Goal: Task Accomplishment & Management: Manage account settings

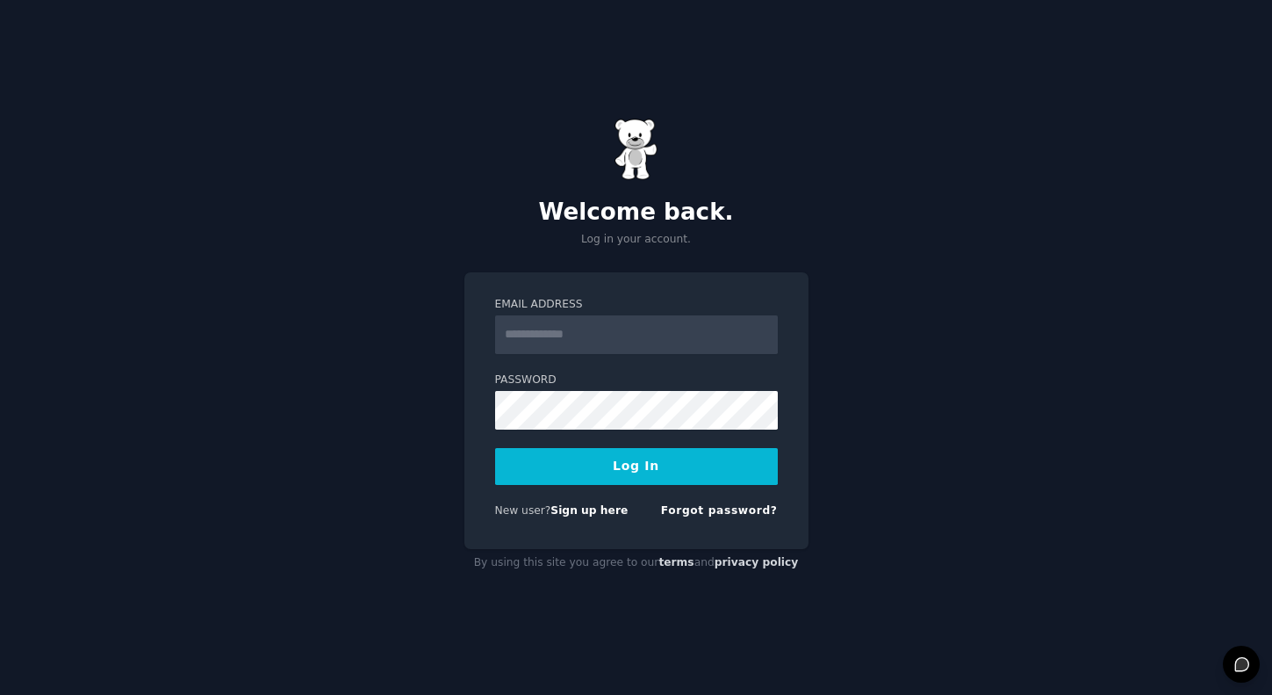
click at [578, 340] on input "Email Address" at bounding box center [636, 334] width 283 height 39
type input "**********"
click at [630, 466] on button "Log In" at bounding box center [636, 466] width 283 height 37
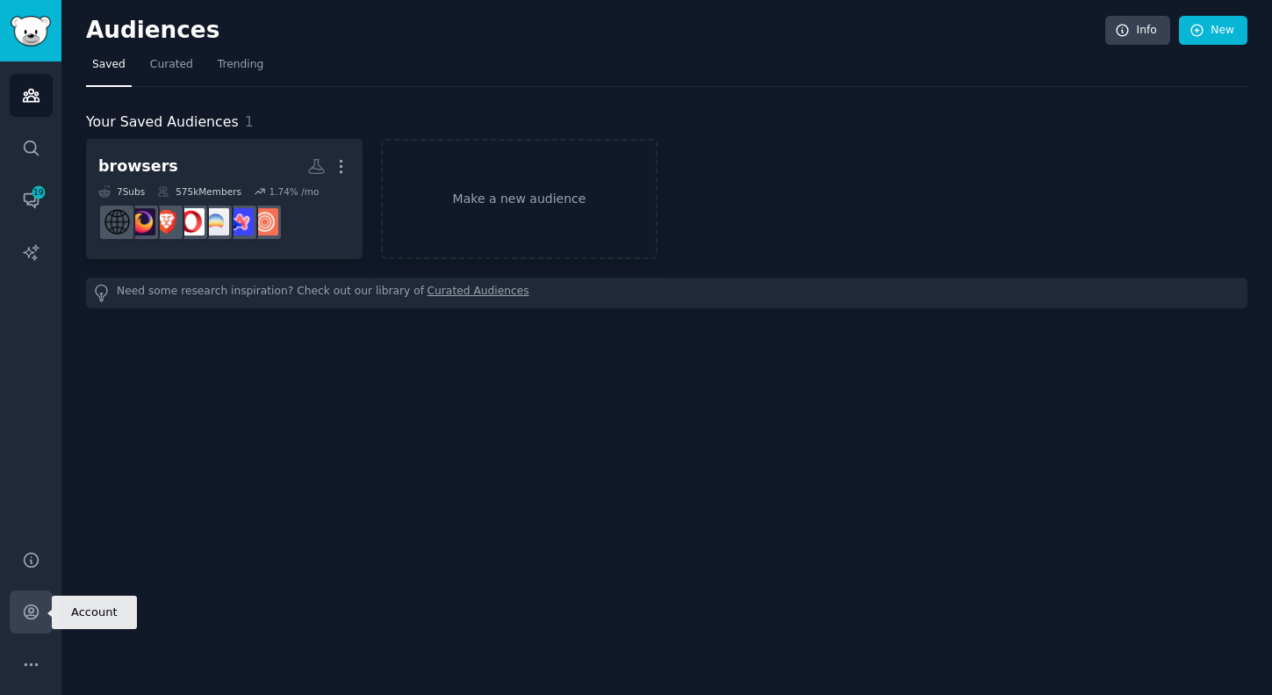
click at [25, 609] on icon "Sidebar" at bounding box center [31, 611] width 18 height 18
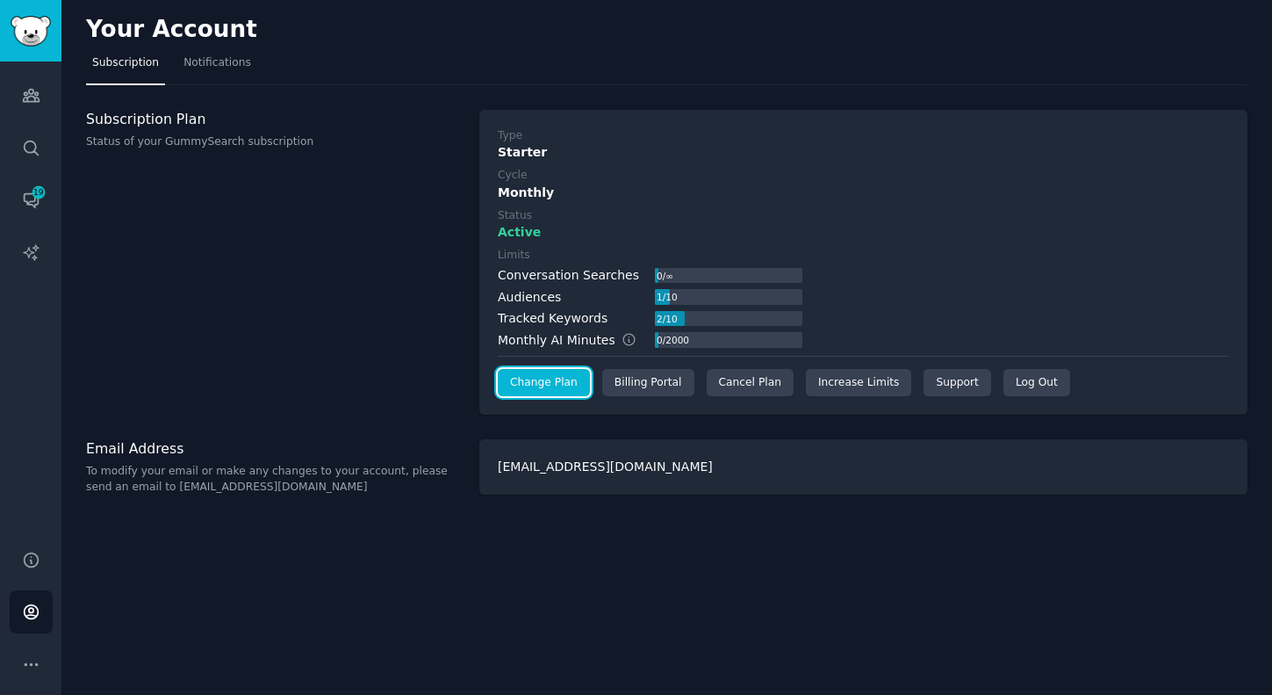
click at [555, 390] on link "Change Plan" at bounding box center [544, 383] width 92 height 28
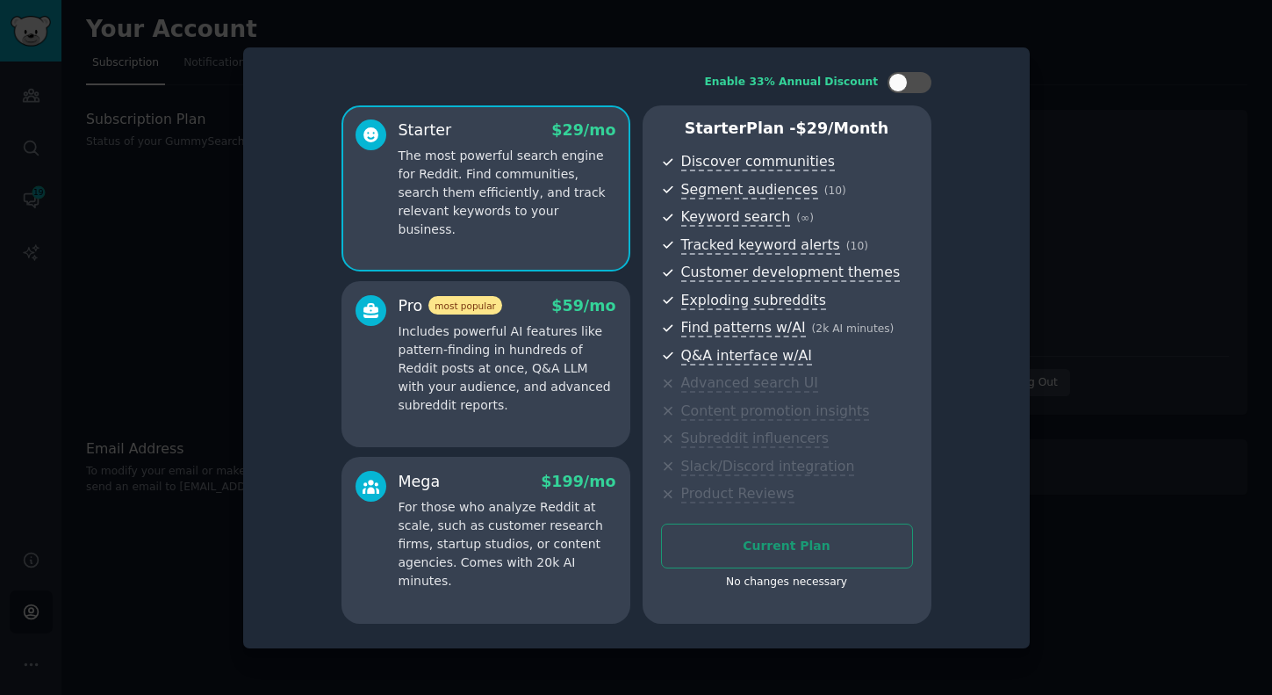
click at [1042, 507] on div at bounding box center [636, 347] width 1272 height 695
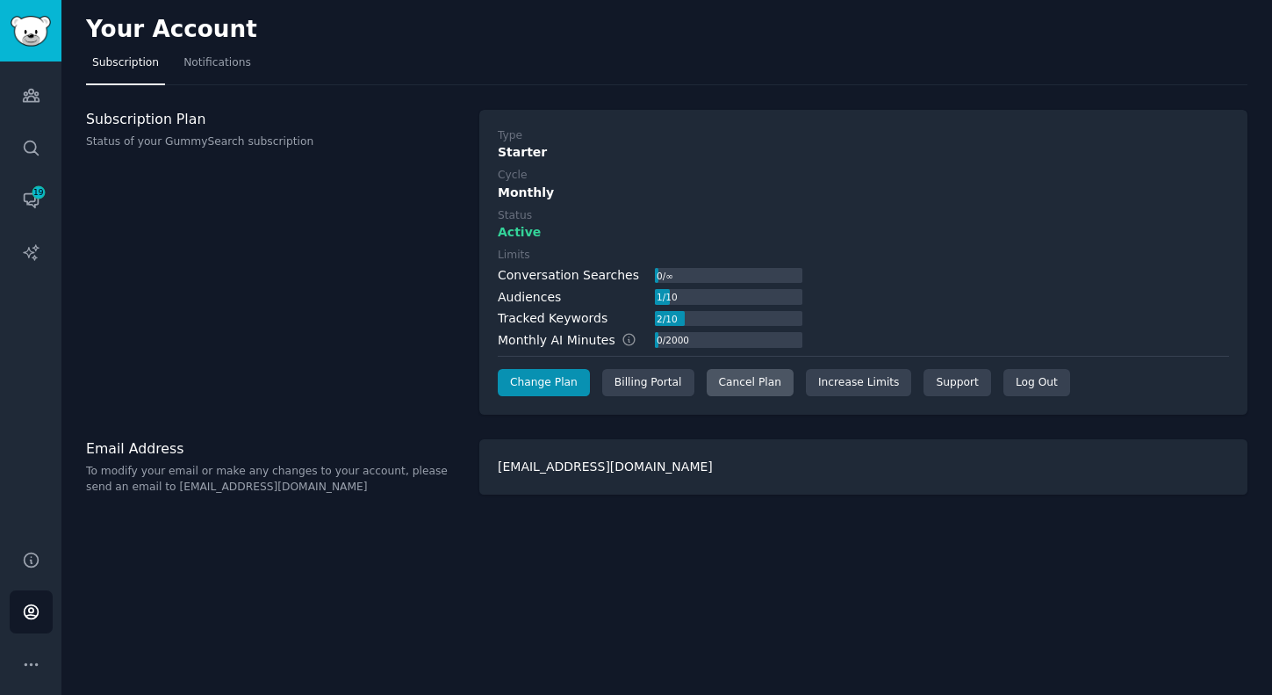
click at [729, 383] on div "Cancel Plan" at bounding box center [750, 383] width 87 height 28
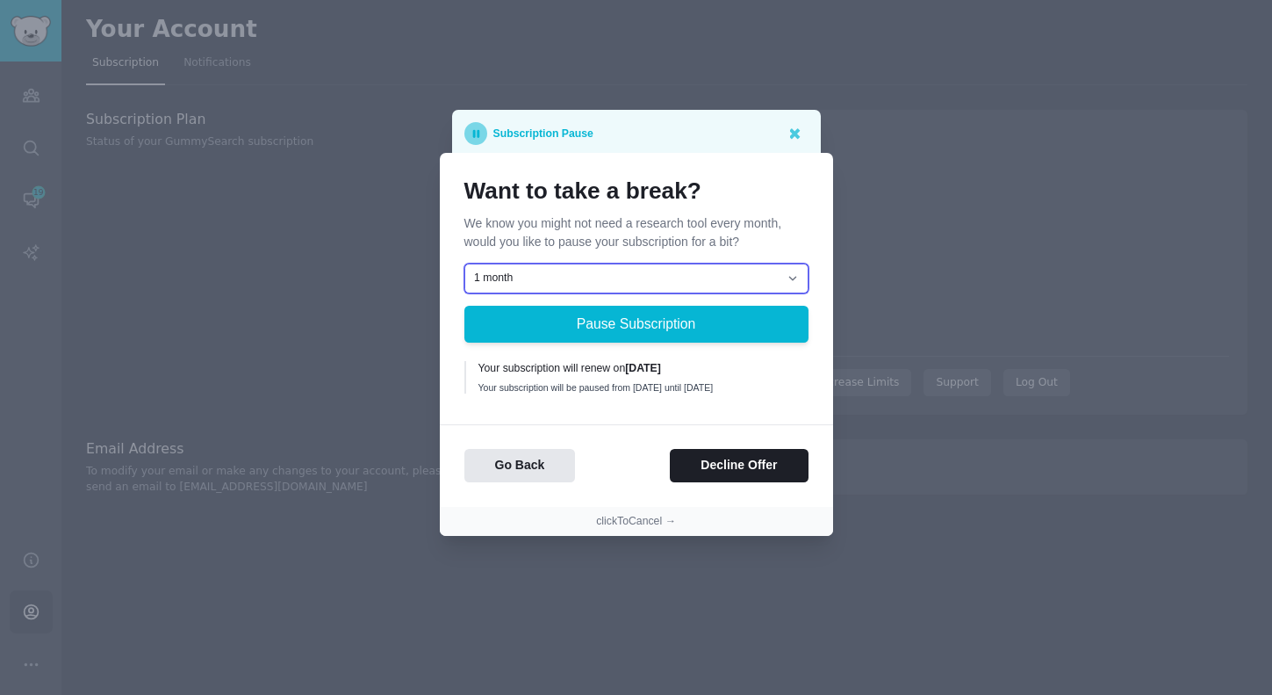
click at [740, 276] on select "1 month 2 months 3 months Choose a custom date to resume" at bounding box center [636, 278] width 344 height 30
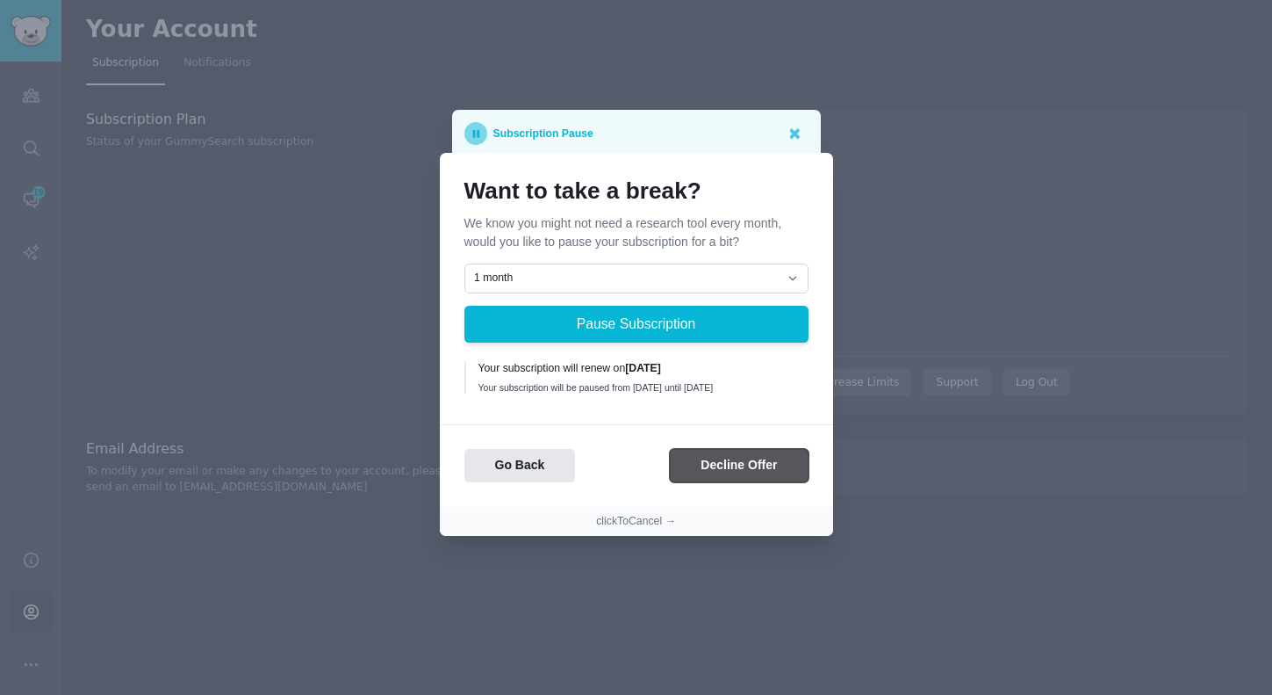
click at [724, 472] on button "Decline Offer" at bounding box center [739, 466] width 138 height 34
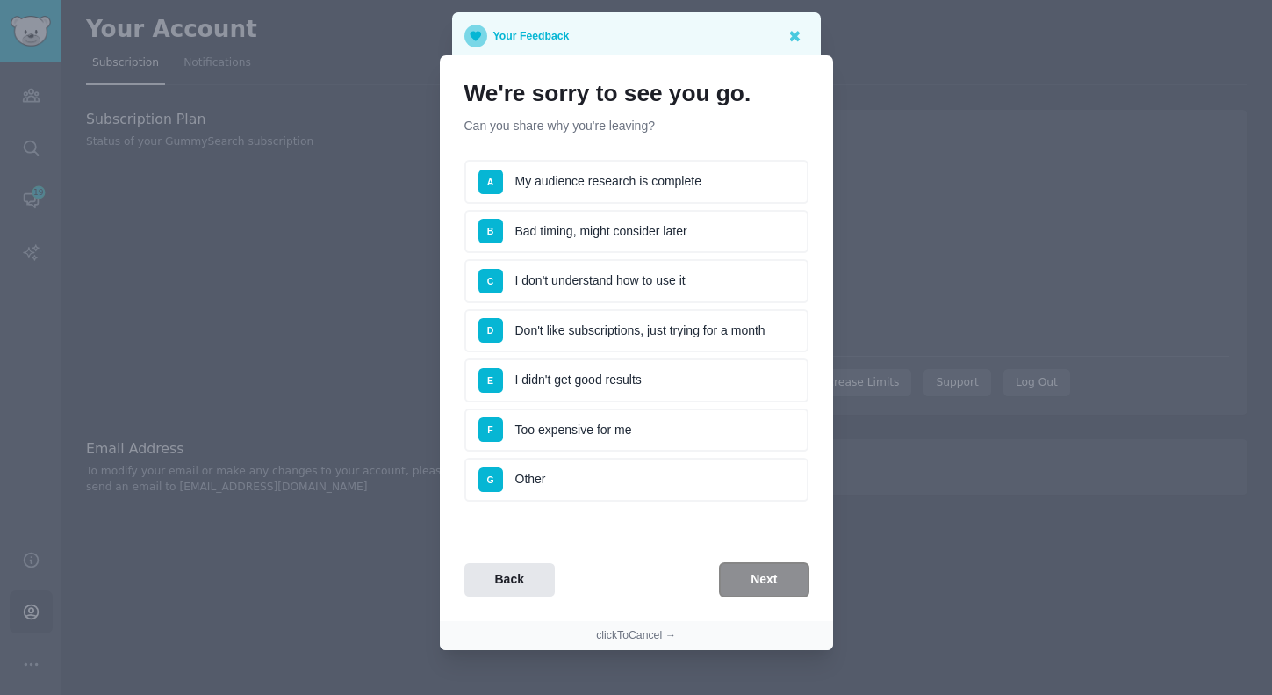
scroll to position [16, 0]
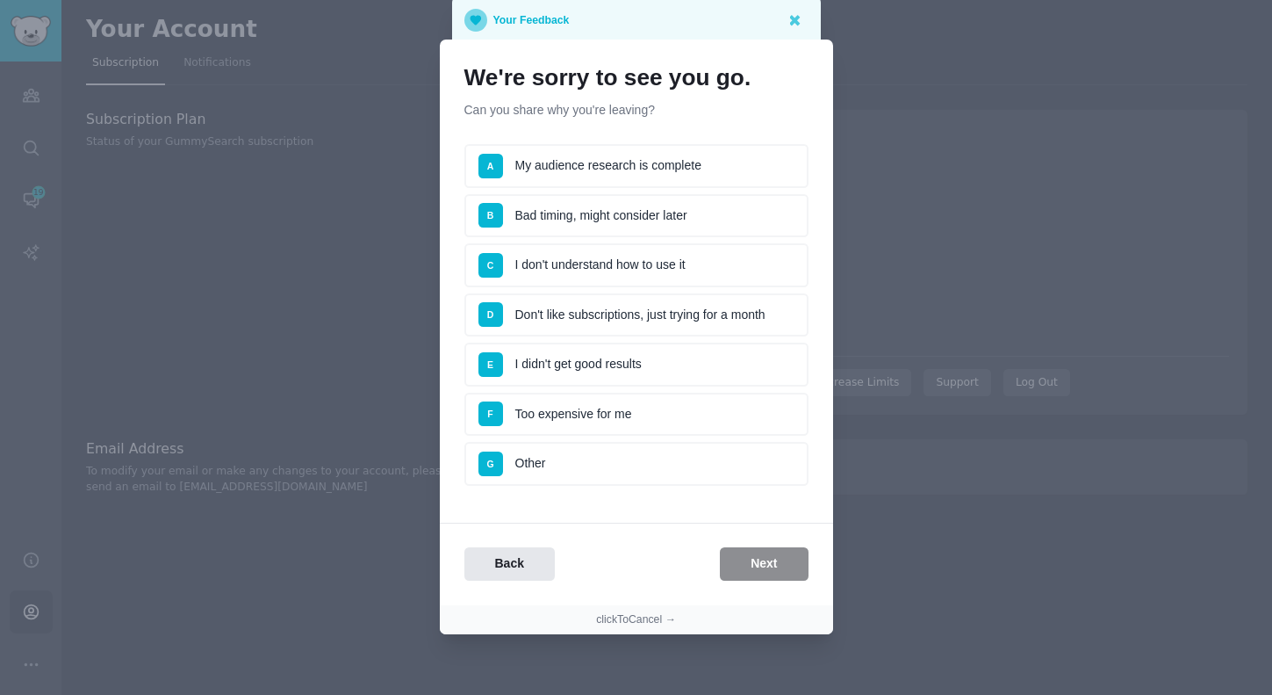
click at [629, 416] on li "F Too expensive for me" at bounding box center [636, 414] width 344 height 44
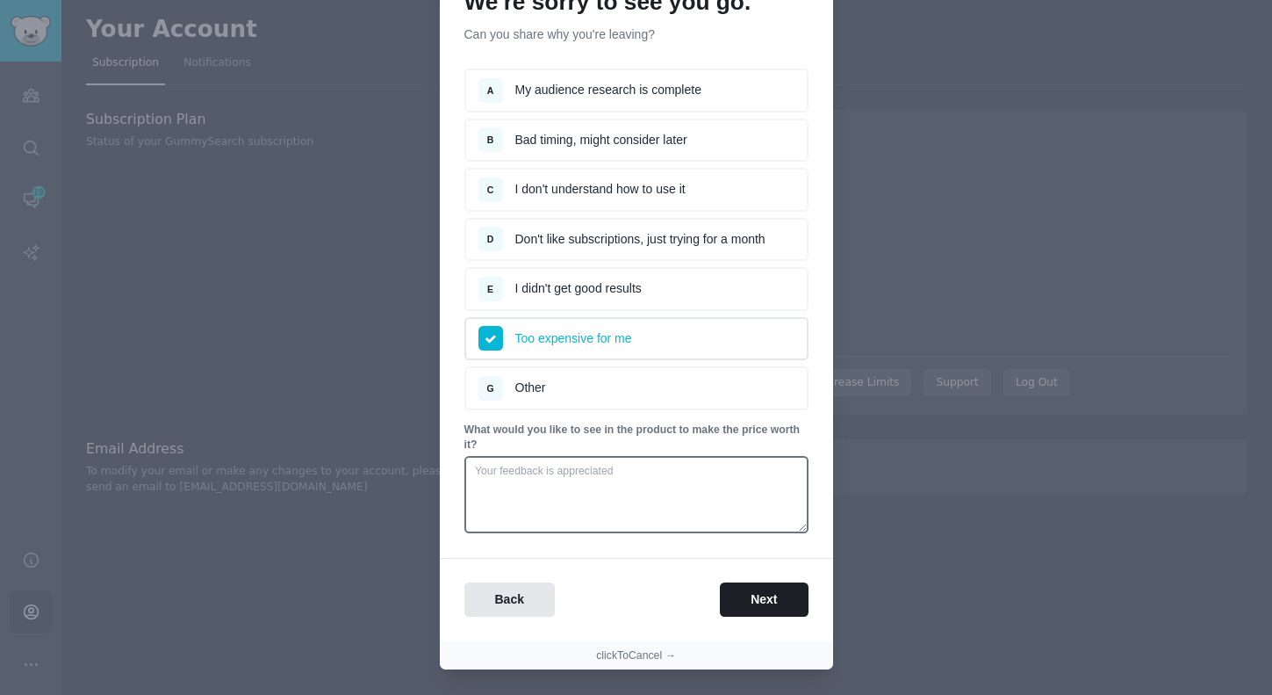
scroll to position [68, 0]
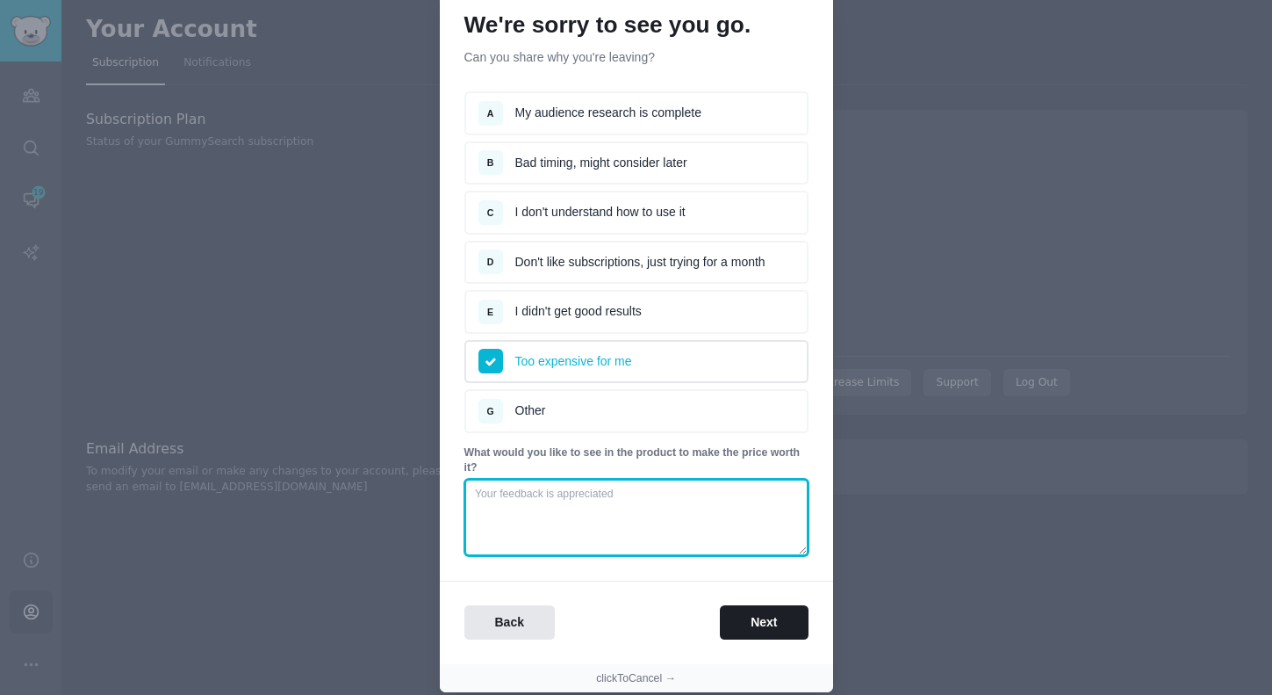
click at [712, 525] on textarea at bounding box center [636, 517] width 344 height 77
type textarea "10"
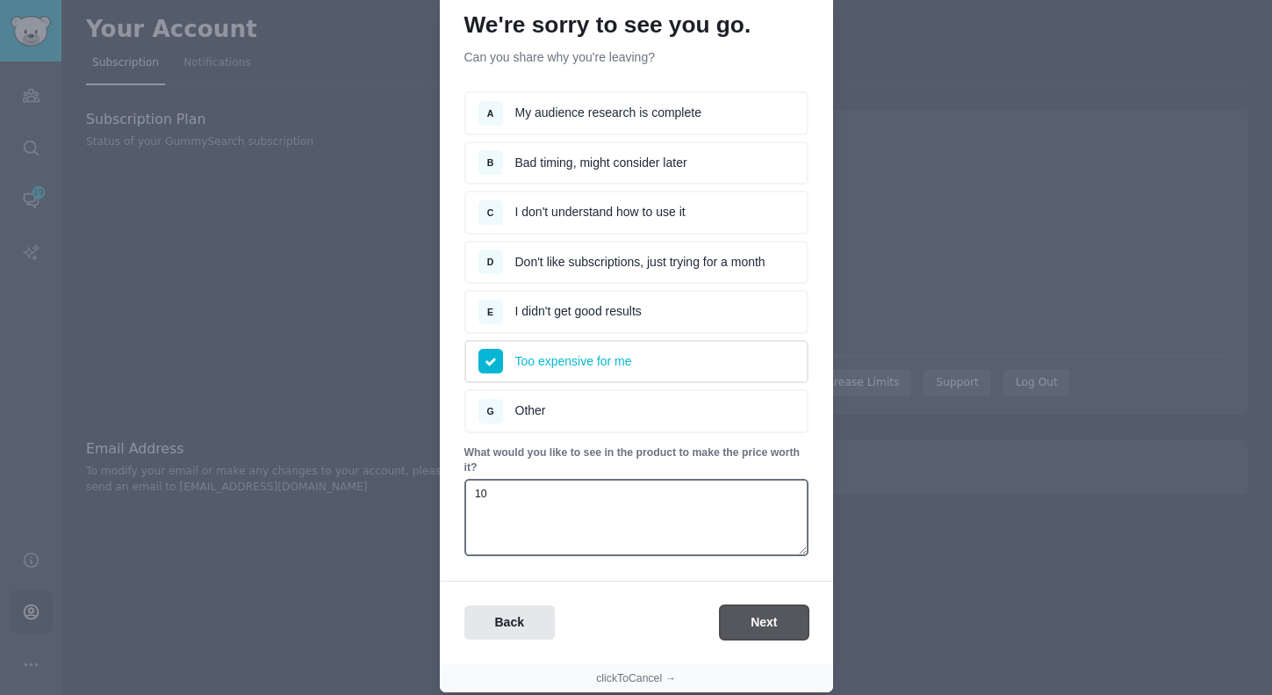
click at [752, 612] on button "Next" at bounding box center [764, 622] width 88 height 34
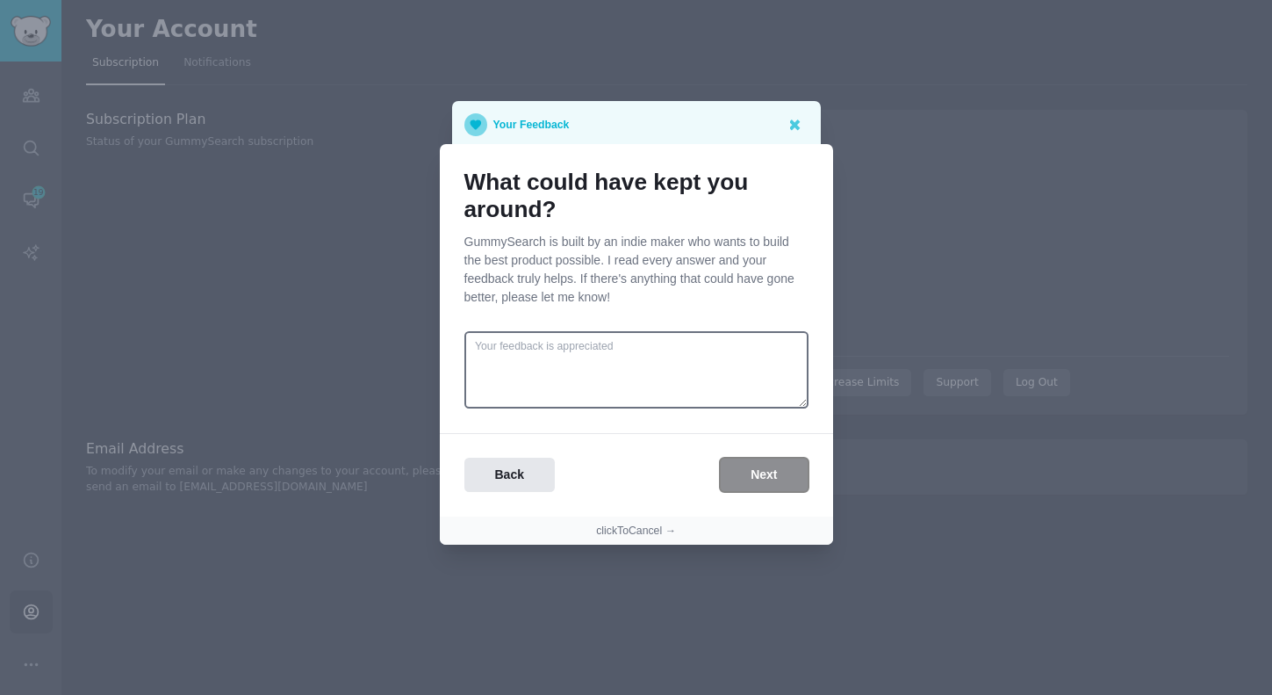
scroll to position [0, 0]
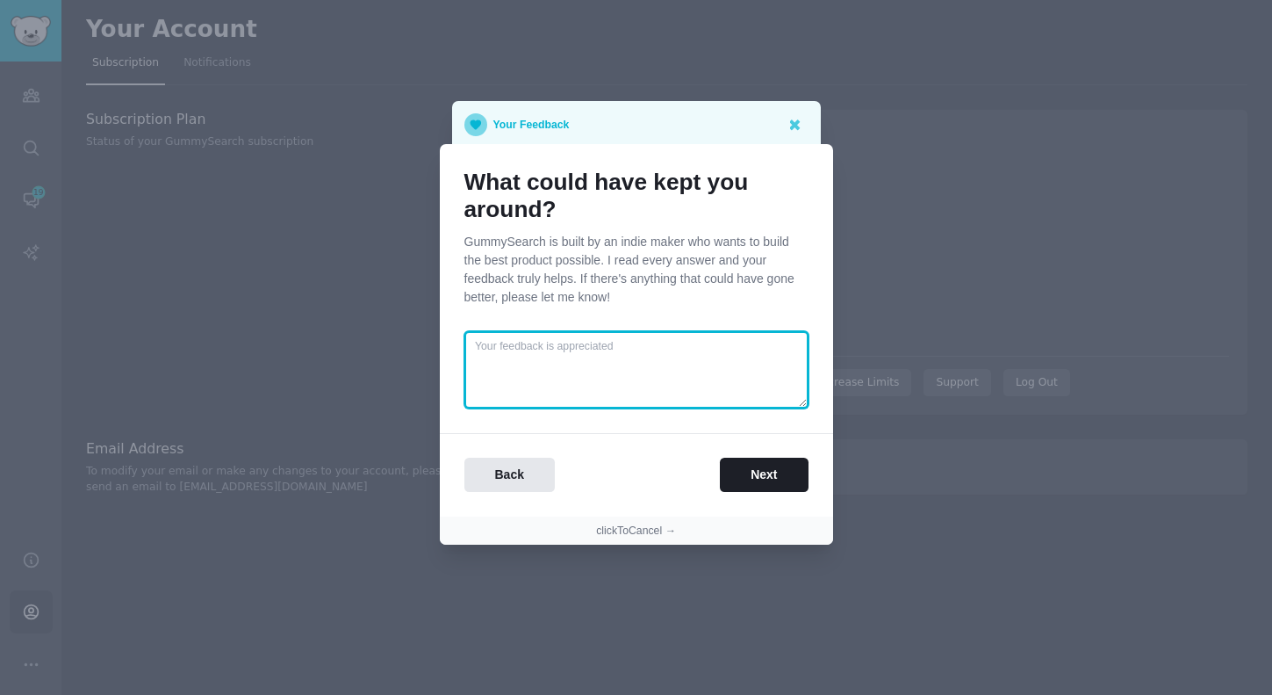
click at [680, 371] on textarea at bounding box center [636, 369] width 344 height 77
type textarea "price"
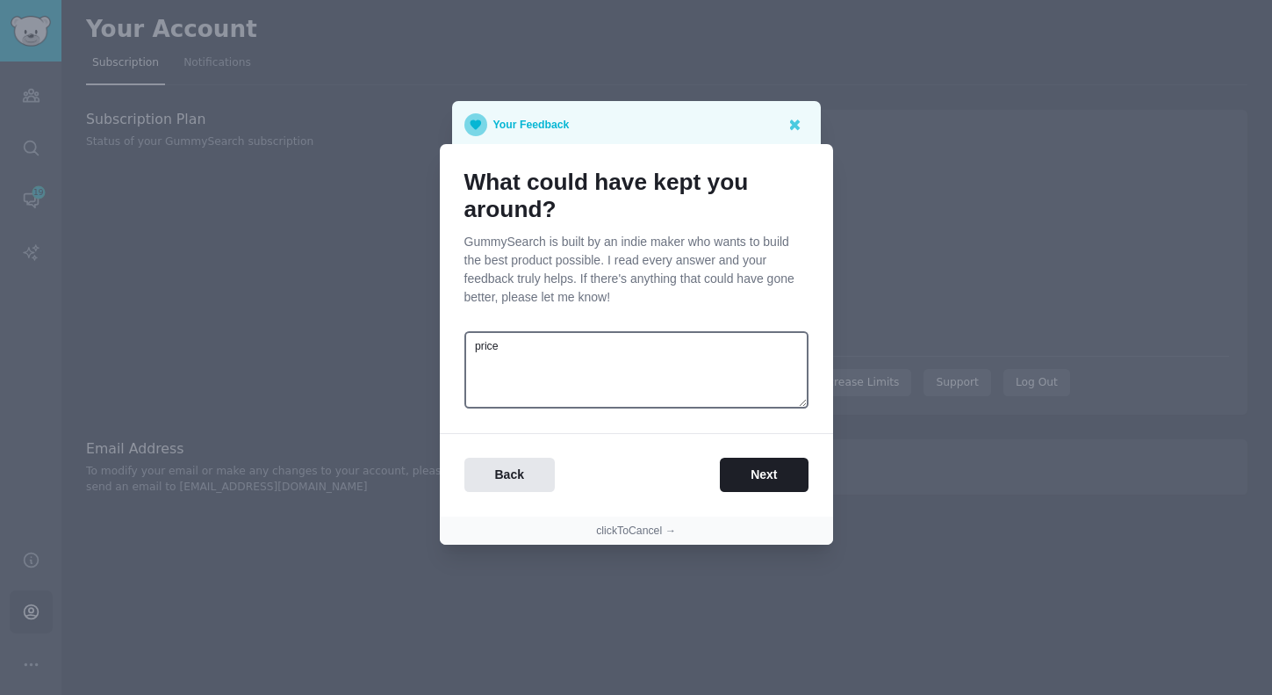
click at [759, 455] on div "Back Next" at bounding box center [636, 462] width 393 height 59
click at [764, 475] on button "Next" at bounding box center [764, 474] width 88 height 34
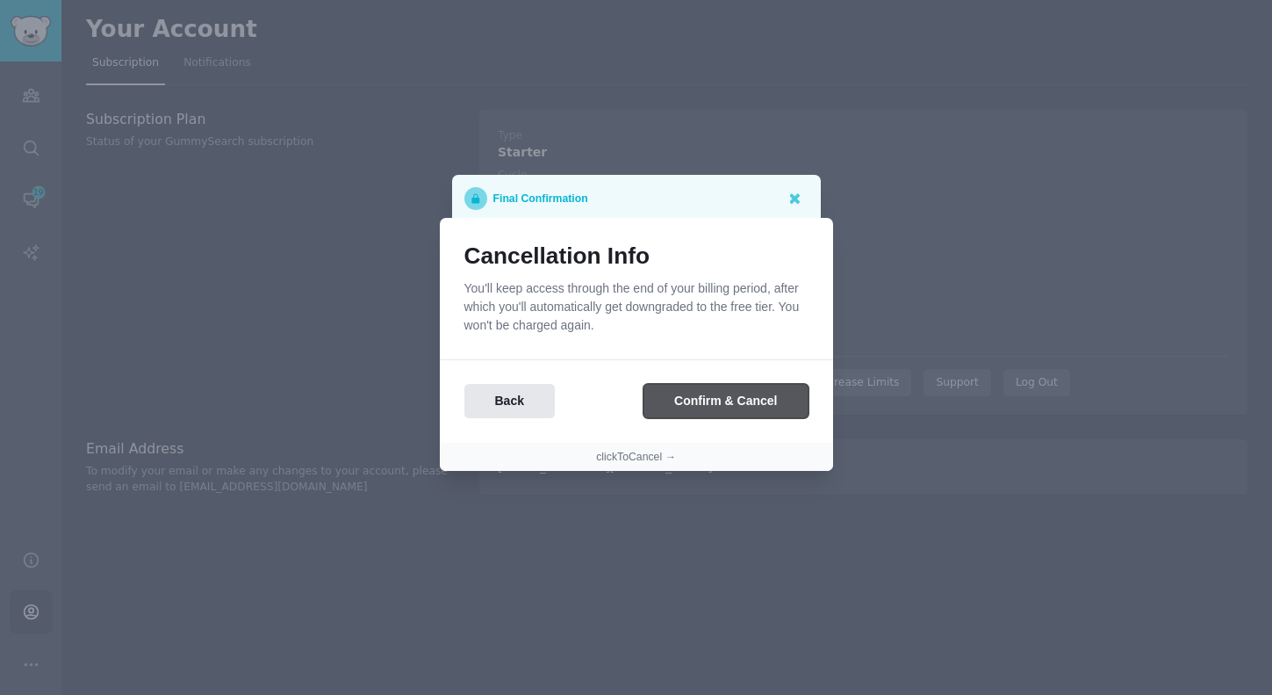
click at [731, 400] on button "Confirm & Cancel" at bounding box center [726, 401] width 164 height 34
